Goal: Task Accomplishment & Management: Use online tool/utility

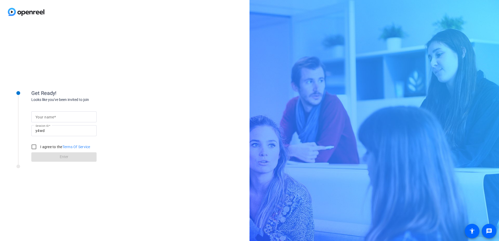
click at [54, 117] on span at bounding box center [55, 117] width 2 height 4
click at [54, 117] on input "Your name" at bounding box center [64, 117] width 57 height 6
type input "[PERSON_NAME]"
click at [139, 103] on div "Get Ready! Looks like you've been invited to join Your name [PERSON_NAME] Sessi…" at bounding box center [125, 133] width 250 height 218
click at [36, 146] on input "I agree to the Terms Of Service" at bounding box center [34, 147] width 10 height 10
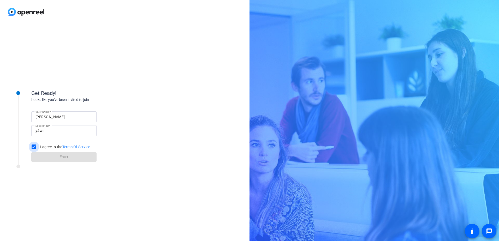
checkbox input "true"
click at [69, 159] on span at bounding box center [63, 157] width 65 height 13
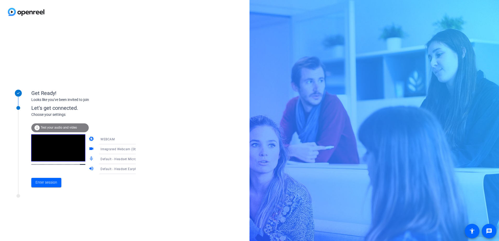
click at [60, 128] on span "Test your audio and video" at bounding box center [59, 128] width 36 height 4
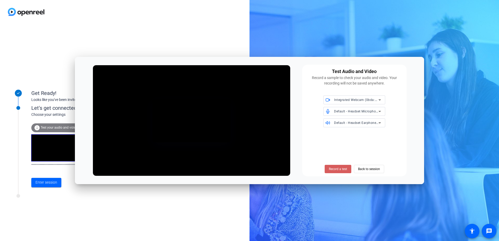
click at [340, 171] on span "Record a test" at bounding box center [338, 169] width 18 height 5
click at [340, 171] on span "Stop Testing (4s)" at bounding box center [338, 169] width 24 height 5
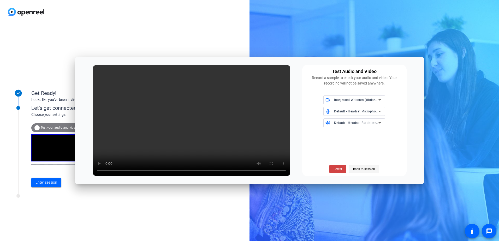
click at [363, 171] on span "Back to session" at bounding box center [364, 169] width 22 height 10
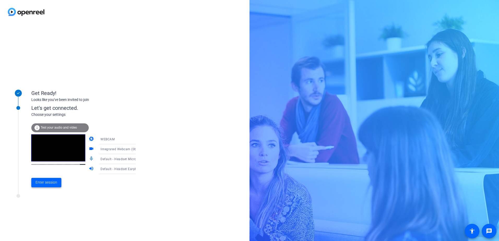
click at [47, 183] on span "Enter session" at bounding box center [47, 182] width 22 height 5
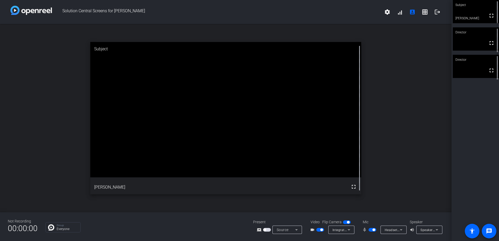
click at [477, 44] on video at bounding box center [476, 38] width 46 height 23
click at [479, 8] on div "Subject" at bounding box center [476, 5] width 46 height 10
click at [401, 230] on icon at bounding box center [401, 230] width 3 height 1
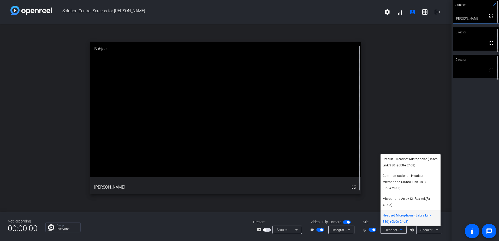
scroll to position [1, 0]
click at [405, 127] on div at bounding box center [249, 120] width 499 height 241
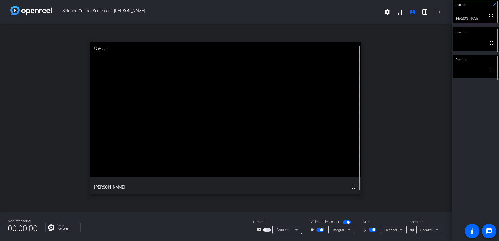
click at [269, 229] on span "button" at bounding box center [267, 230] width 8 height 4
